Goal: Information Seeking & Learning: Learn about a topic

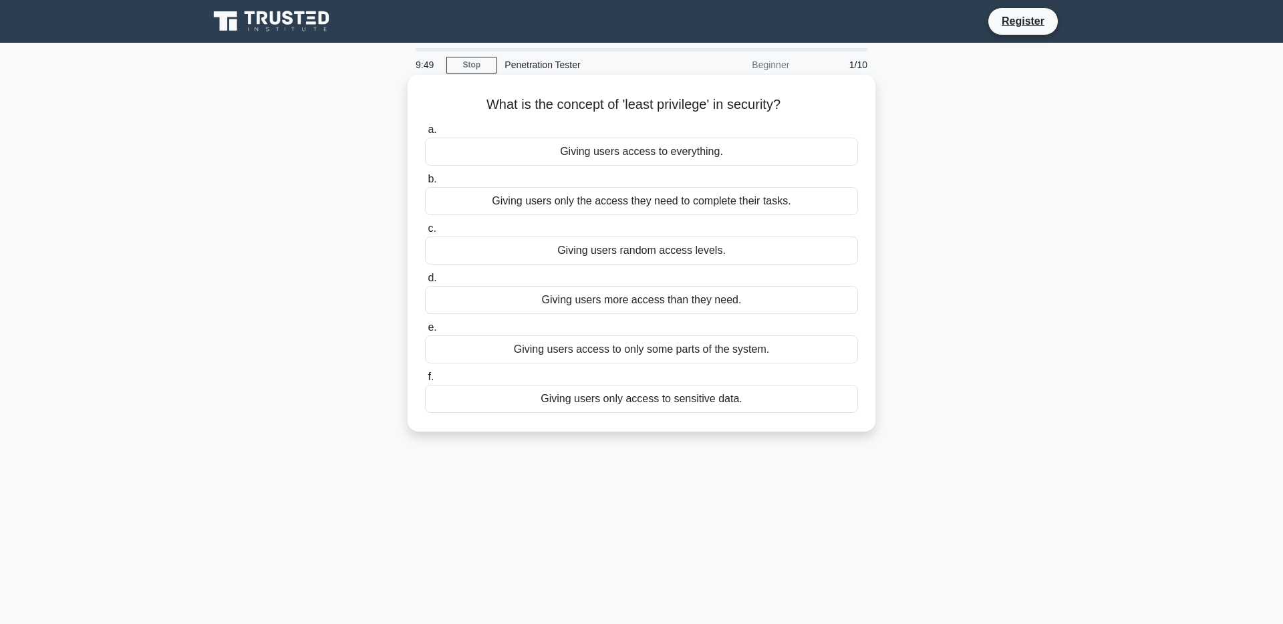
click at [566, 205] on div "Giving users only the access they need to complete their tasks." at bounding box center [641, 201] width 433 height 28
click at [425, 184] on input "b. Giving users only the access they need to complete their tasks." at bounding box center [425, 179] width 0 height 9
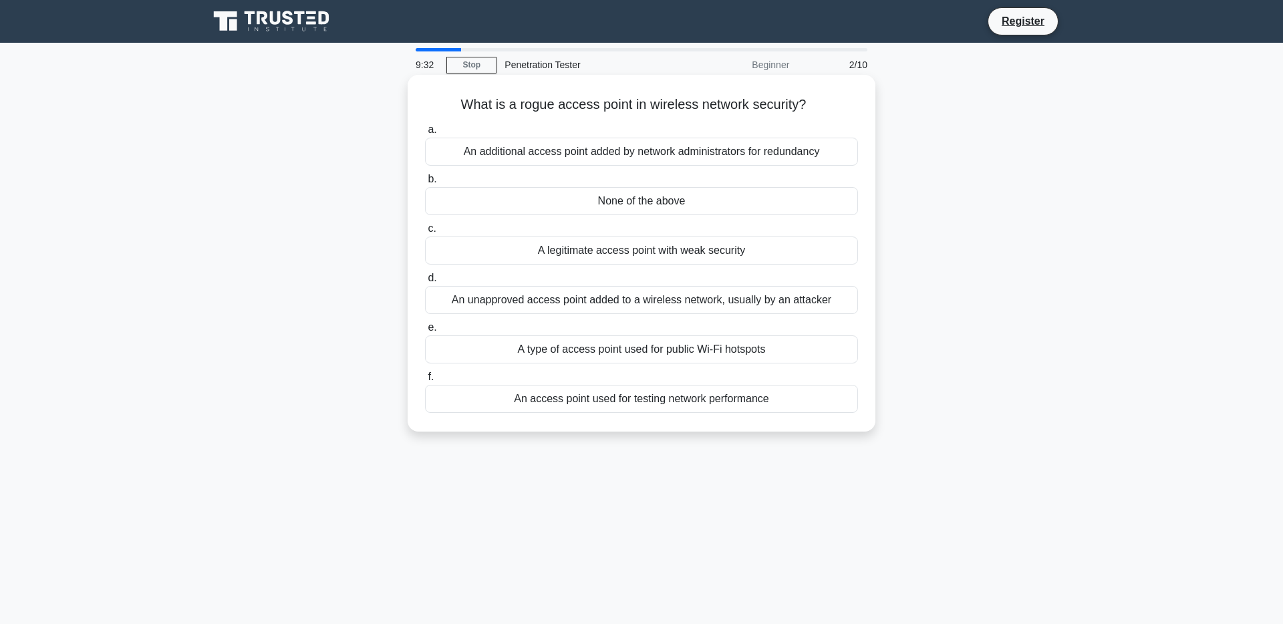
drag, startPoint x: 449, startPoint y: 103, endPoint x: 822, endPoint y: 98, distance: 372.8
click at [822, 98] on h5 "What is a rogue access point in wireless network security? .spinner_0XTQ{transf…" at bounding box center [641, 104] width 436 height 17
copy icon ".spinner_0XTQ{transform-origin:center;animation:spinner_y6GP .75s linear infini…"
click at [713, 302] on div "An unapproved access point added to a wireless network, usually by an attacker" at bounding box center [641, 300] width 433 height 28
click at [425, 283] on input "d. An unapproved access point added to a wireless network, usually by an attack…" at bounding box center [425, 278] width 0 height 9
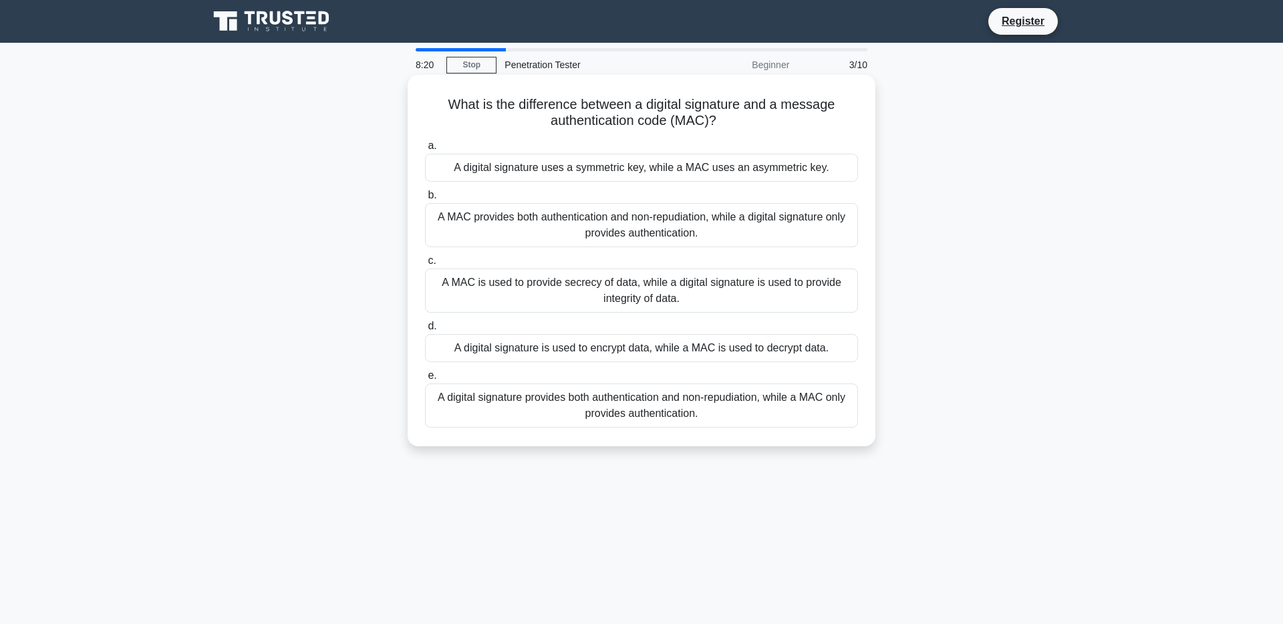
click at [672, 164] on div "A digital signature uses a symmetric key, while a MAC uses an asymmetric key." at bounding box center [641, 168] width 433 height 28
click at [425, 150] on input "a. A digital signature uses a symmetric key, while a MAC uses an asymmetric key." at bounding box center [425, 146] width 0 height 9
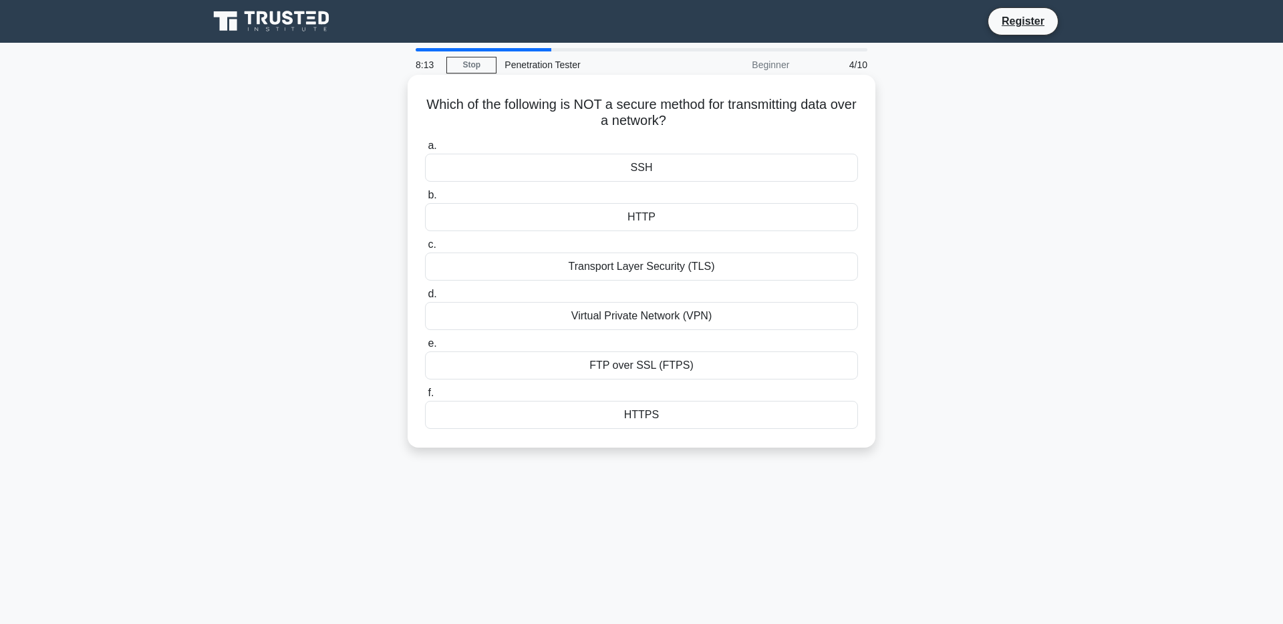
click at [655, 212] on div "HTTP" at bounding box center [641, 217] width 433 height 28
click at [425, 200] on input "b. HTTP" at bounding box center [425, 195] width 0 height 9
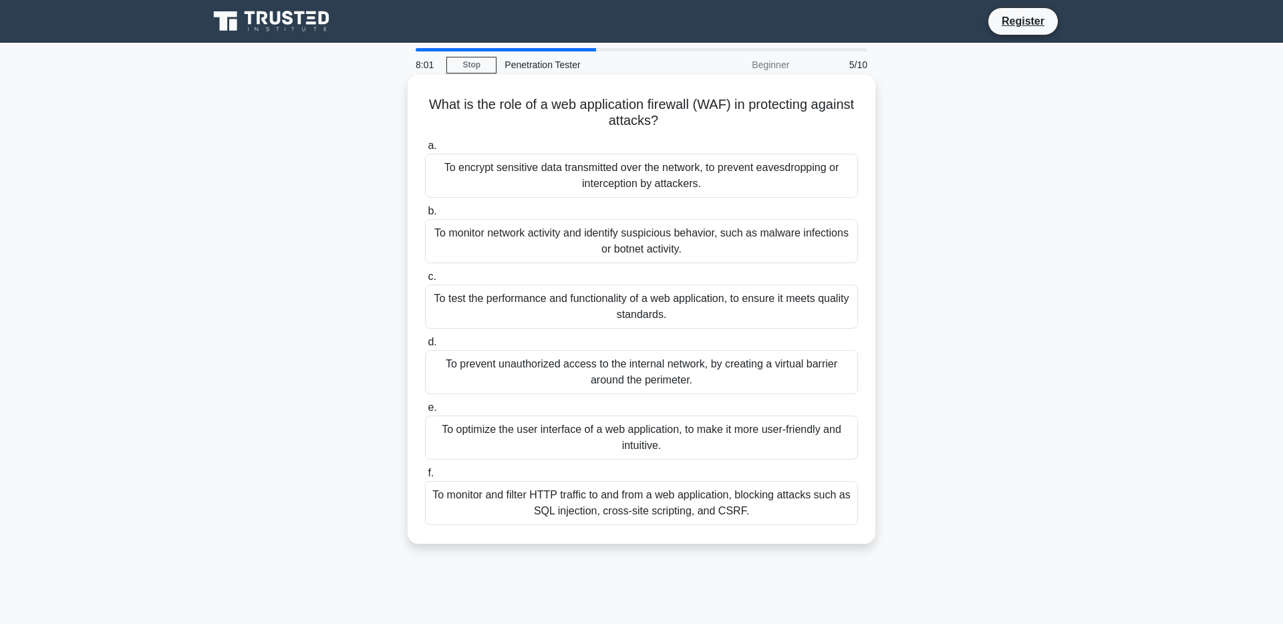
click at [701, 527] on div "a. To encrypt sensitive data transmitted over the network, to prevent eavesdrop…" at bounding box center [641, 331] width 449 height 393
click at [712, 502] on div "To monitor and filter HTTP traffic to and from a web application, blocking atta…" at bounding box center [641, 503] width 433 height 44
click at [425, 478] on input "f. To monitor and filter HTTP traffic to and from a web application, blocking a…" at bounding box center [425, 473] width 0 height 9
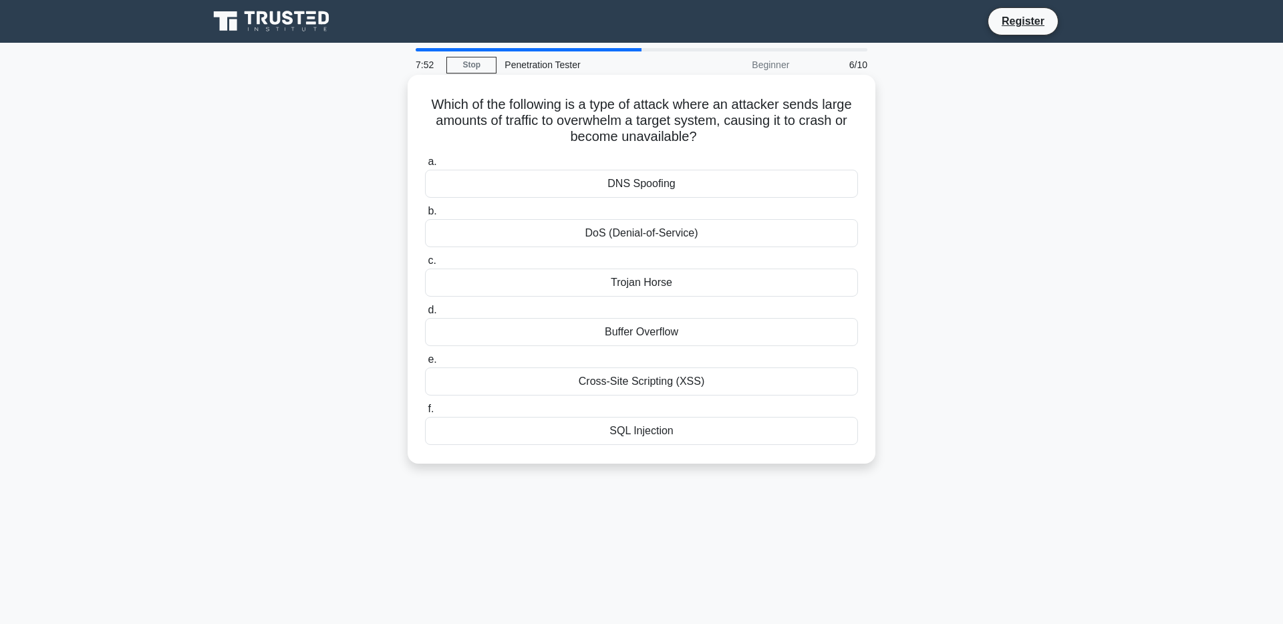
click at [664, 232] on div "DoS (Denial-of-Service)" at bounding box center [641, 233] width 433 height 28
click at [425, 216] on input "b. DoS (Denial-of-Service)" at bounding box center [425, 211] width 0 height 9
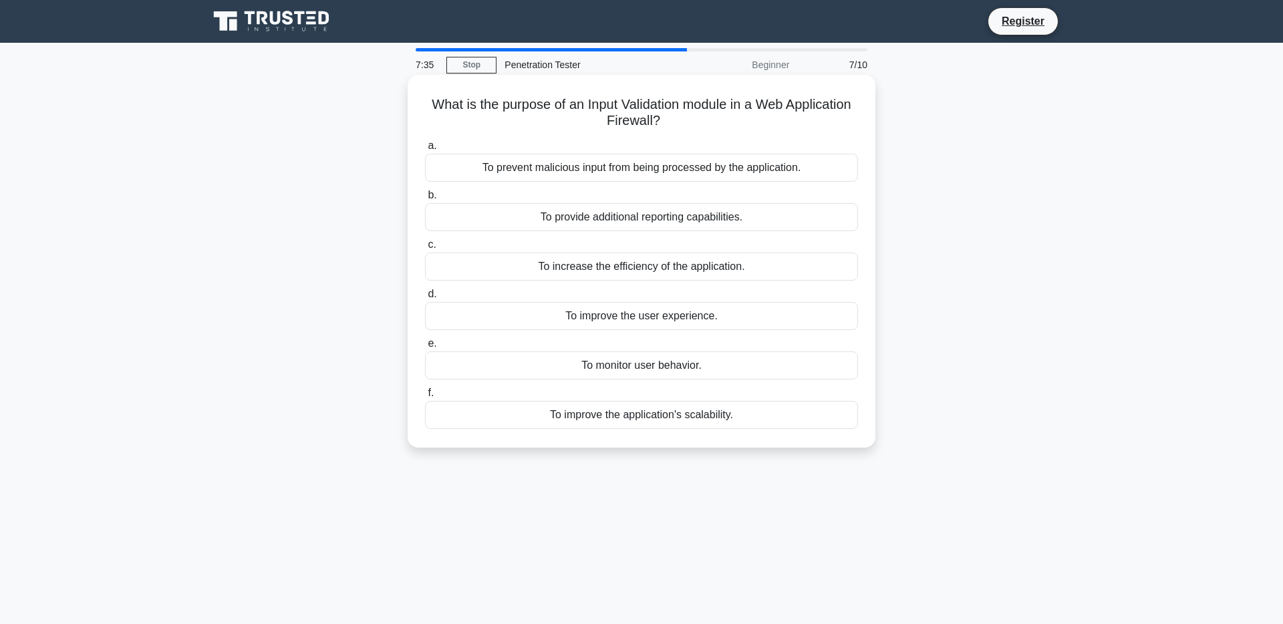
click at [659, 164] on div "To prevent malicious input from being processed by the application." at bounding box center [641, 168] width 433 height 28
click at [425, 150] on input "a. To prevent malicious input from being processed by the application." at bounding box center [425, 146] width 0 height 9
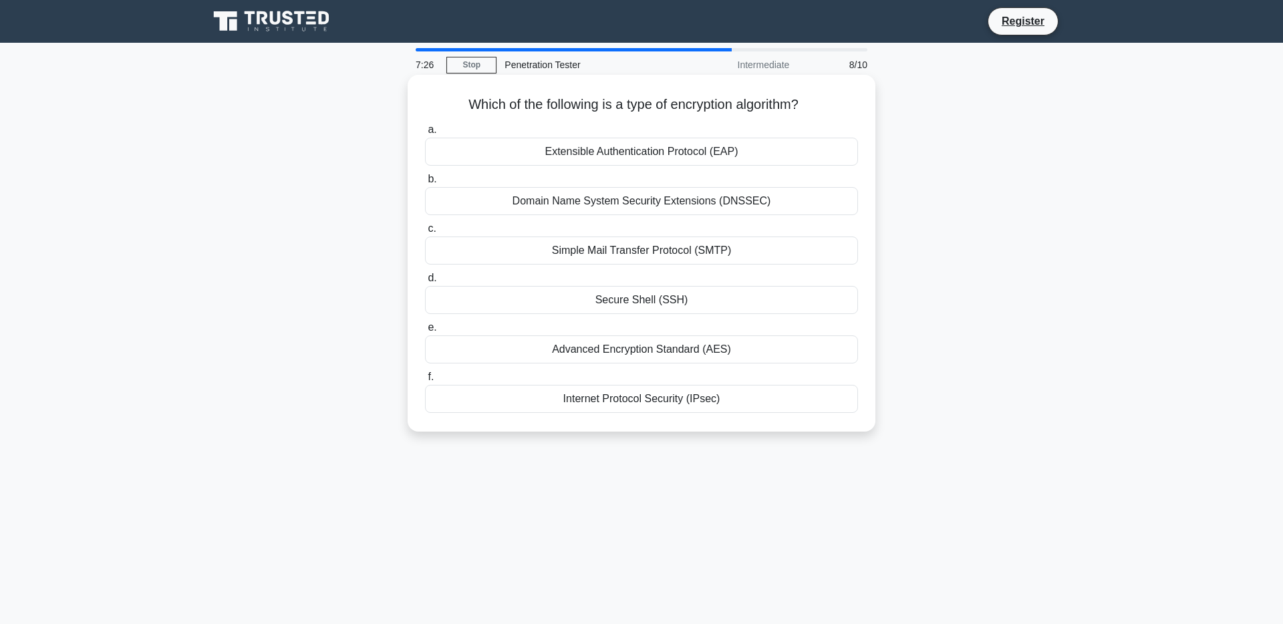
click at [634, 349] on div "Advanced Encryption Standard (AES)" at bounding box center [641, 349] width 433 height 28
click at [425, 332] on input "e. Advanced Encryption Standard (AES)" at bounding box center [425, 327] width 0 height 9
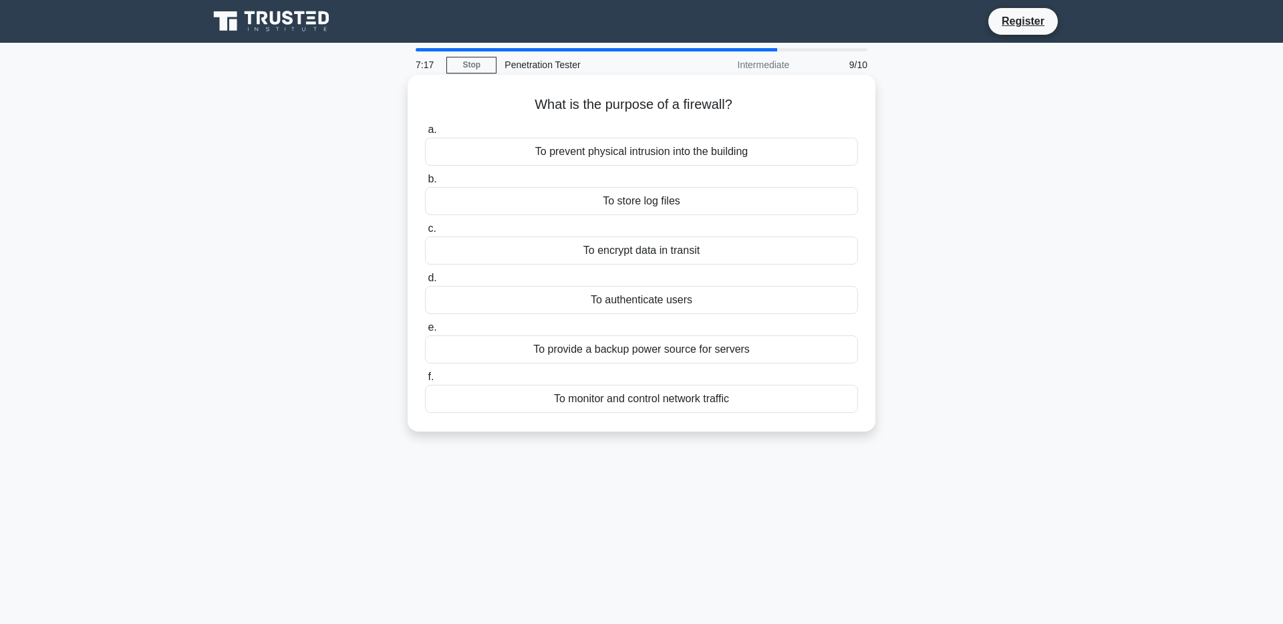
click at [649, 405] on div "To monitor and control network traffic" at bounding box center [641, 399] width 433 height 28
click at [425, 381] on input "f. To monitor and control network traffic" at bounding box center [425, 377] width 0 height 9
drag, startPoint x: 683, startPoint y: 114, endPoint x: 454, endPoint y: 108, distance: 228.5
click at [454, 108] on h5 "What is the primary difference between phishing and spearphishing? .spinner_0XT…" at bounding box center [641, 104] width 436 height 17
copy h5 "What is the primary difference between phishing and spearphishing?"
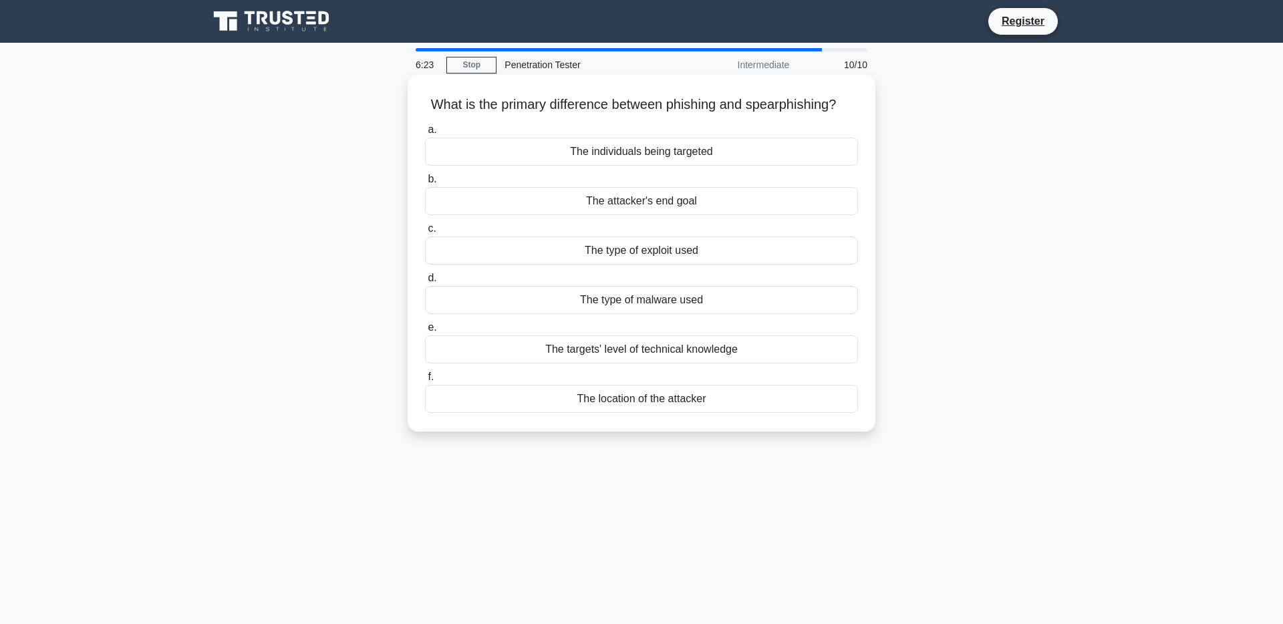
click at [681, 363] on div "The targets' level of technical knowledge" at bounding box center [641, 349] width 433 height 28
click at [425, 332] on input "e. The targets' level of technical knowledge" at bounding box center [425, 327] width 0 height 9
radio input "true"
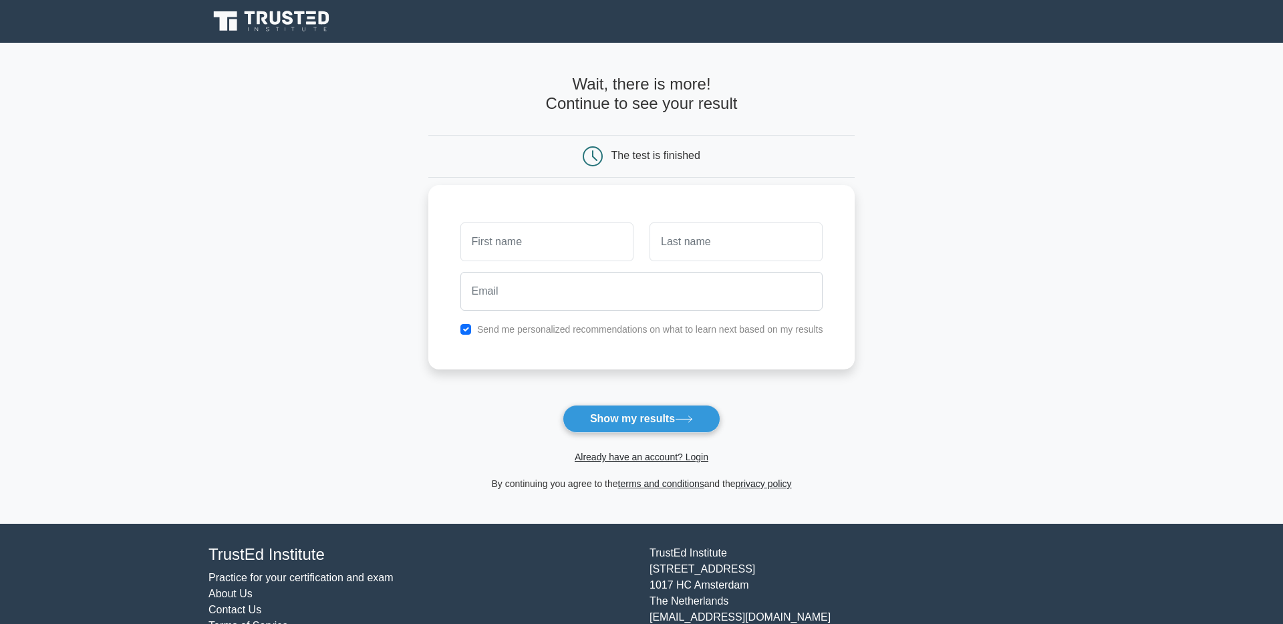
click at [591, 222] on div at bounding box center [546, 241] width 189 height 49
click at [590, 235] on input "text" at bounding box center [546, 241] width 173 height 39
type input "ahmed"
type input "Mutaher"
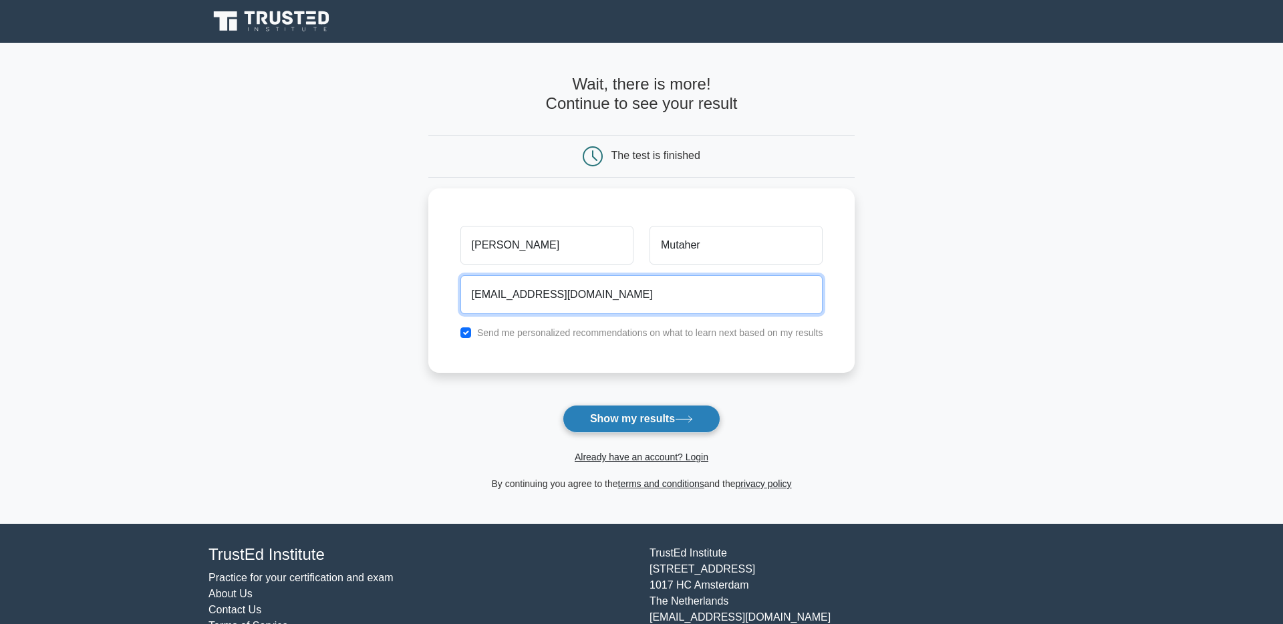
type input "eng.a.a.m2012@gmail.com"
click at [650, 419] on button "Show my results" at bounding box center [641, 419] width 158 height 28
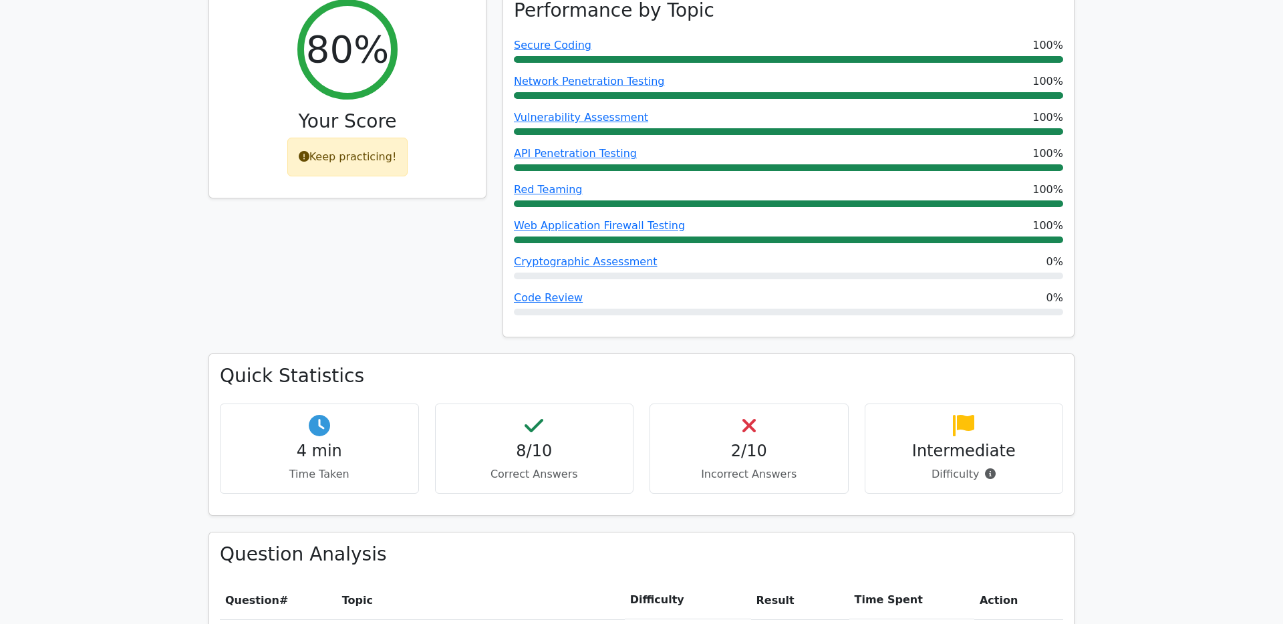
scroll to position [542, 0]
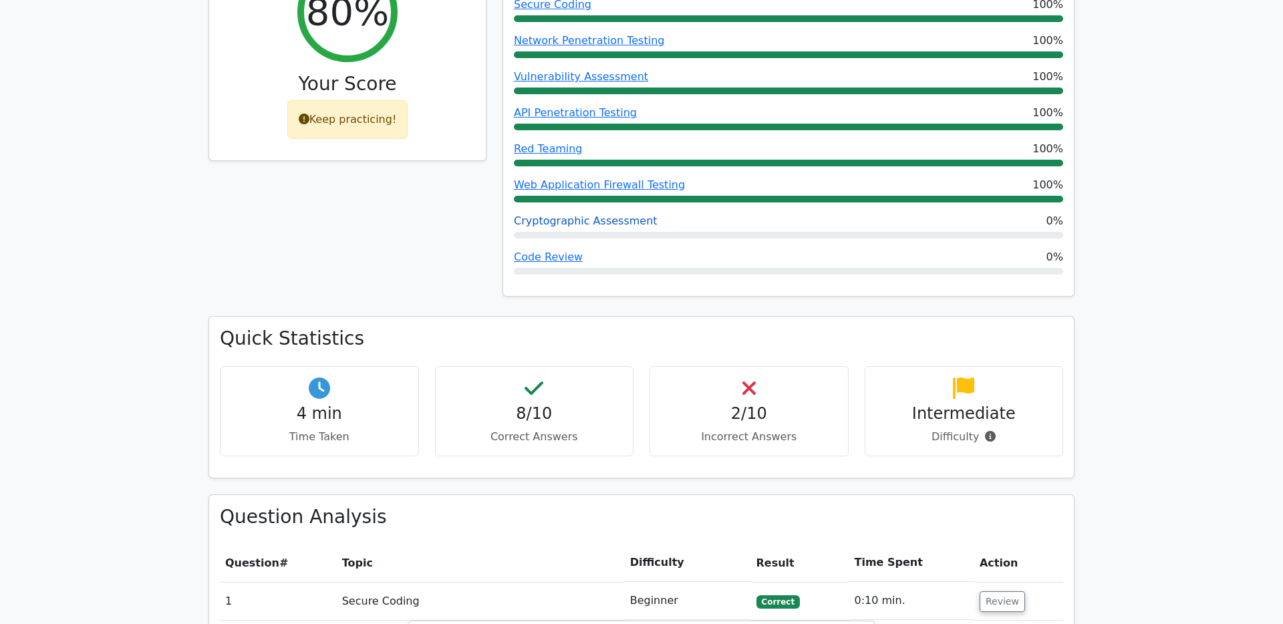
click at [611, 214] on link "Cryptographic Assessment" at bounding box center [586, 220] width 144 height 13
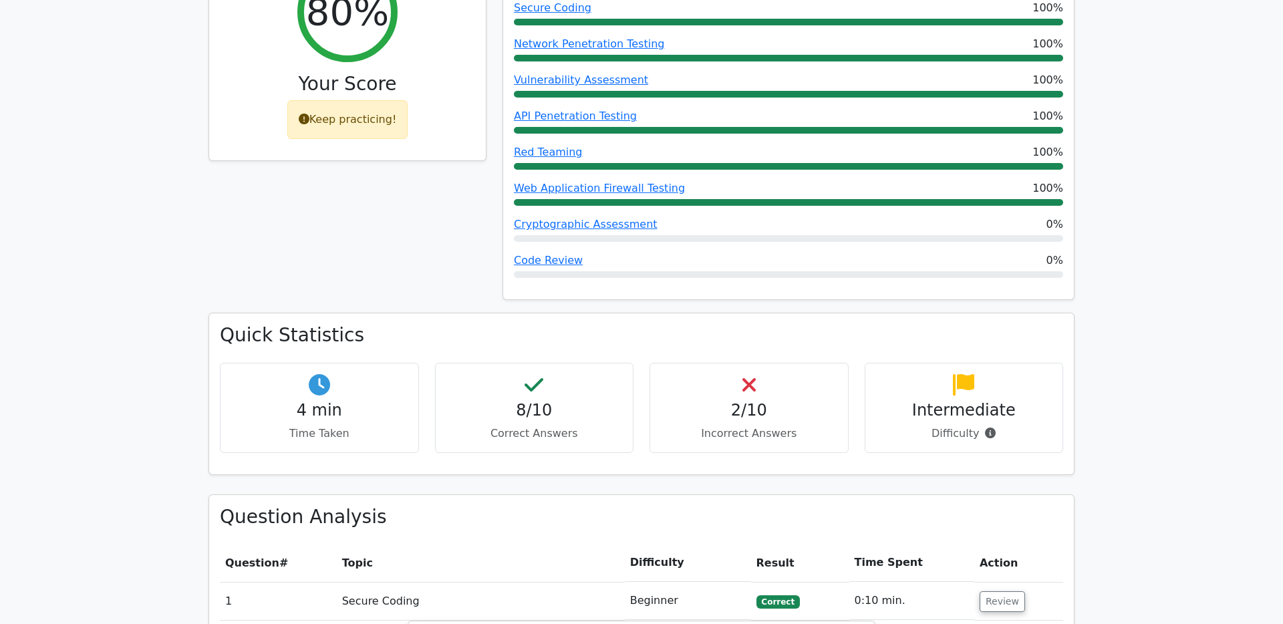
click at [788, 401] on h4 "2/10" at bounding box center [749, 410] width 176 height 19
click at [736, 401] on h4 "2/10" at bounding box center [749, 410] width 176 height 19
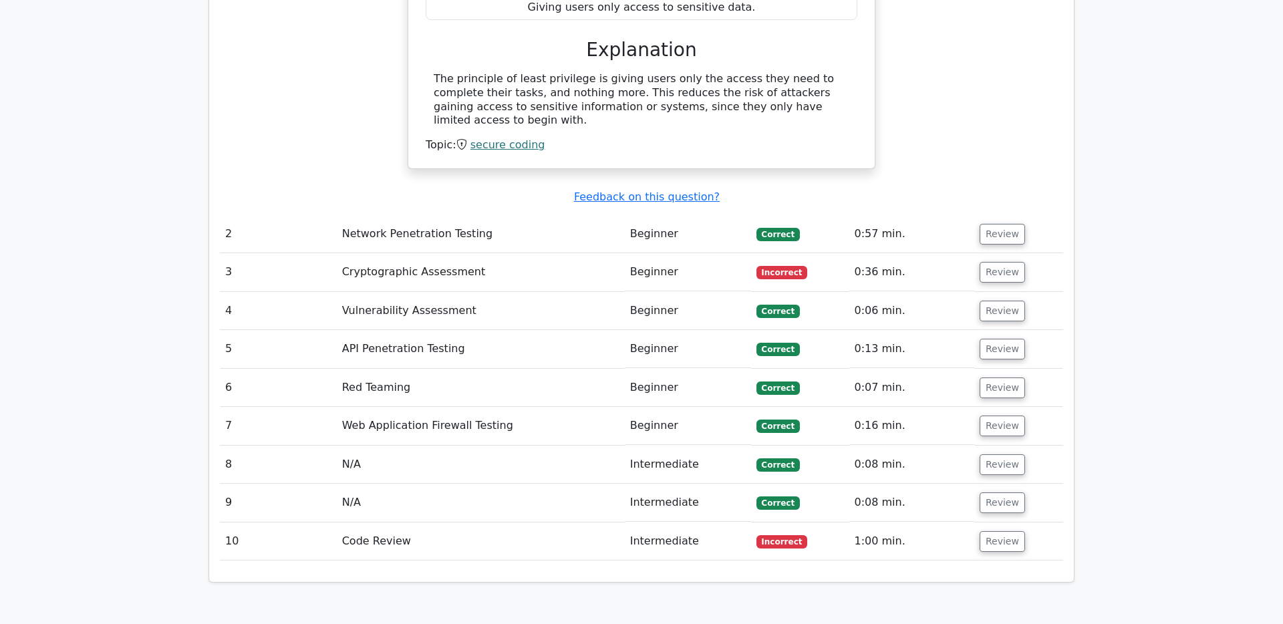
scroll to position [1472, 0]
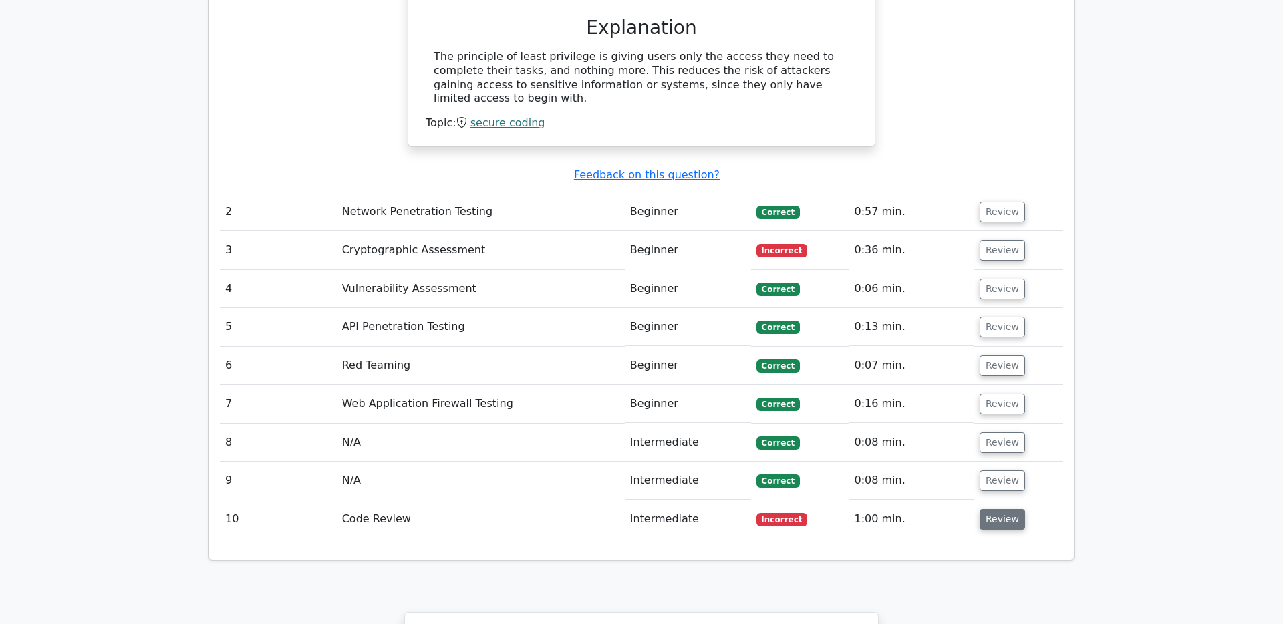
click at [1003, 509] on button "Review" at bounding box center [1001, 519] width 45 height 21
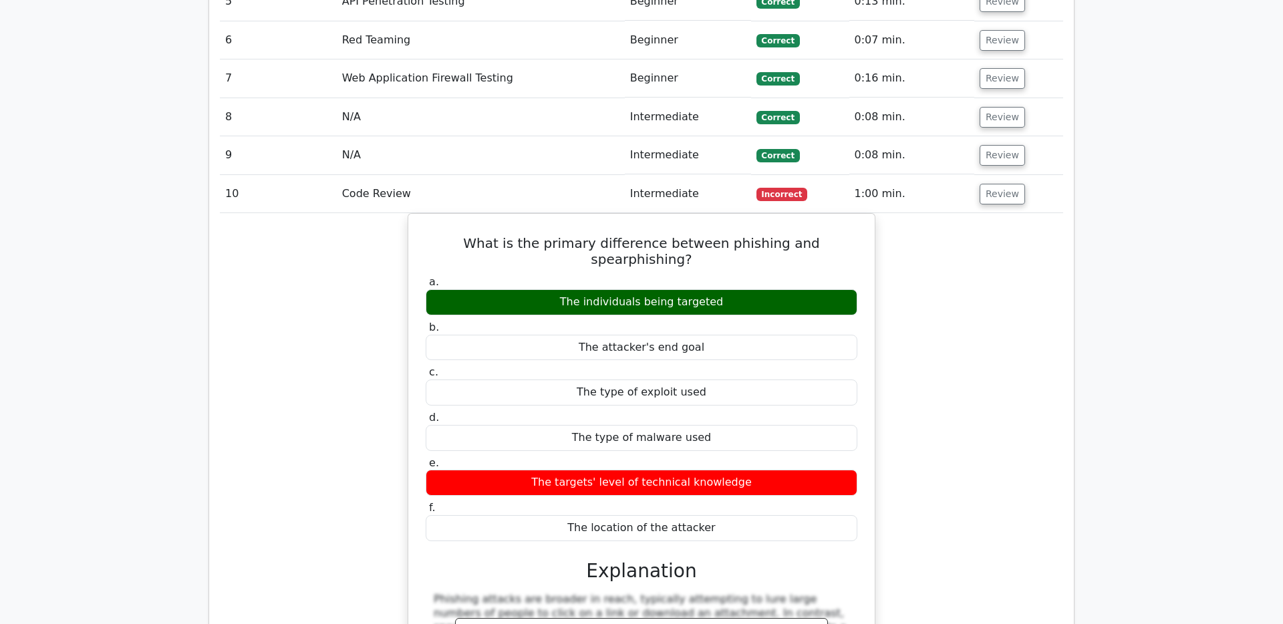
scroll to position [1804, 0]
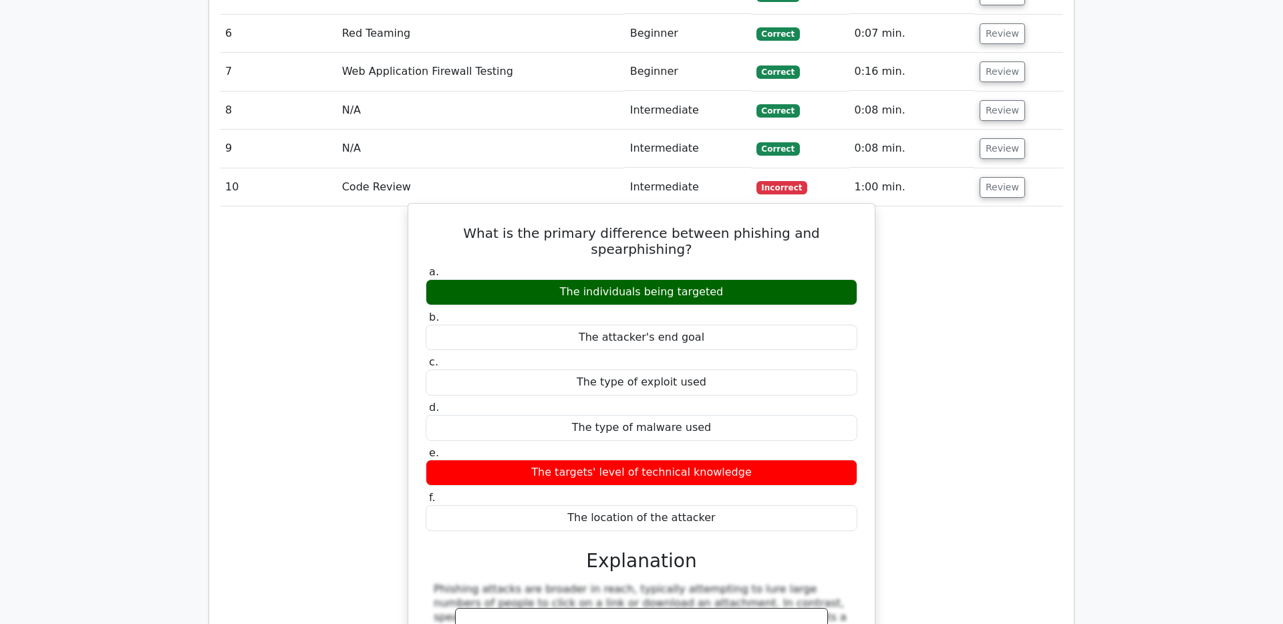
drag, startPoint x: 722, startPoint y: 452, endPoint x: 442, endPoint y: 213, distance: 368.6
click at [442, 263] on div "a. The individuals being targeted b. The attacker's end goal c. d. e." at bounding box center [641, 398] width 448 height 271
drag, startPoint x: 429, startPoint y: 179, endPoint x: 725, endPoint y: 458, distance: 406.4
click at [725, 458] on div "What is the primary difference between phishing and spearphishing? a. The indiv…" at bounding box center [641, 494] width 456 height 571
copy div "What is the primary difference between phishing and spearphishing? a. The indiv…"
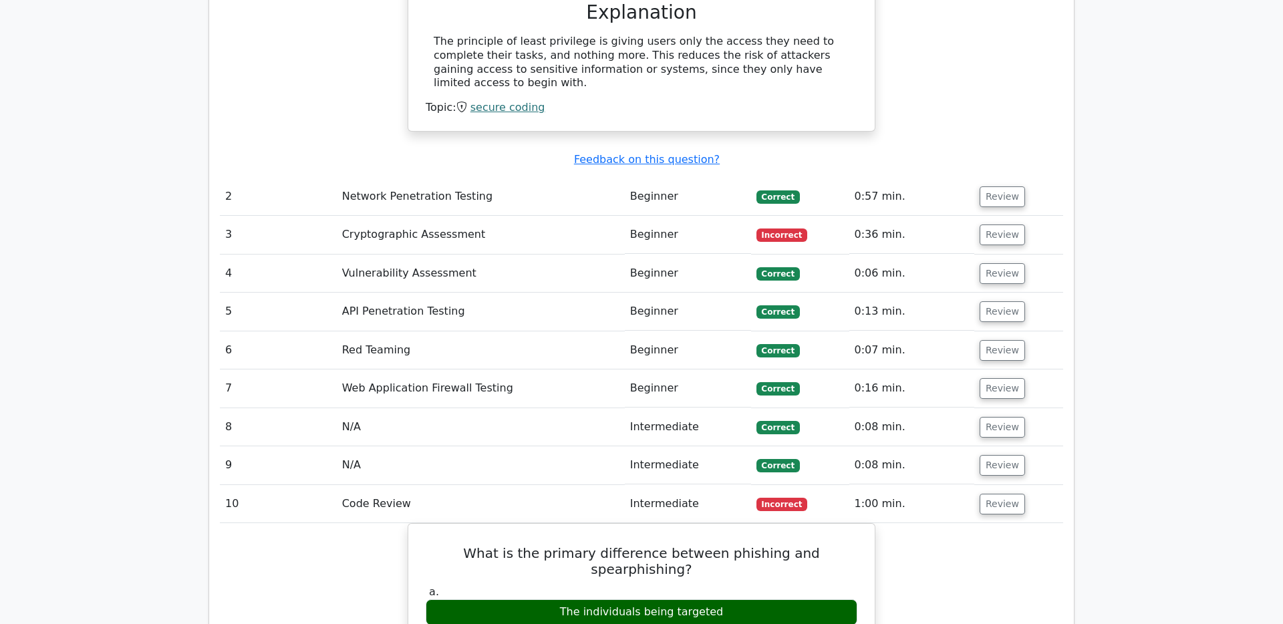
scroll to position [1471, 0]
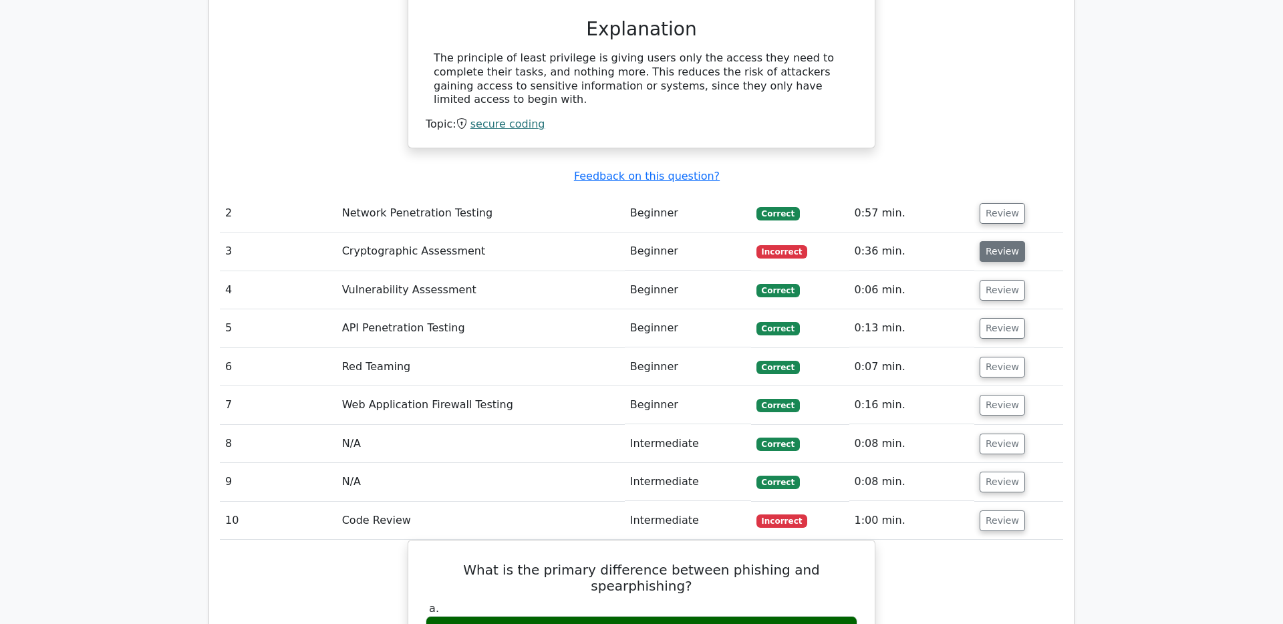
click at [993, 241] on button "Review" at bounding box center [1001, 251] width 45 height 21
